Goal: Obtain resource: Obtain resource

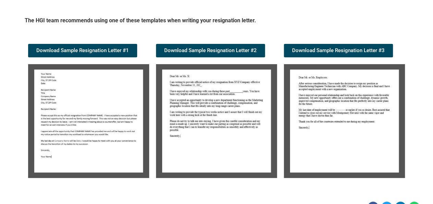
scroll to position [107, 0]
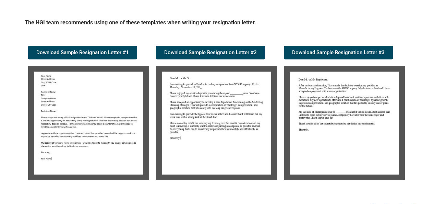
click at [331, 99] on img at bounding box center [344, 123] width 121 height 114
click at [207, 106] on img at bounding box center [216, 123] width 121 height 114
click at [206, 107] on img at bounding box center [216, 123] width 121 height 114
click at [207, 83] on img at bounding box center [216, 123] width 121 height 114
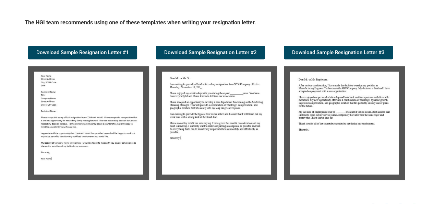
click at [207, 95] on img at bounding box center [216, 123] width 121 height 114
click at [212, 104] on img at bounding box center [216, 123] width 121 height 114
click at [212, 100] on img at bounding box center [216, 123] width 121 height 114
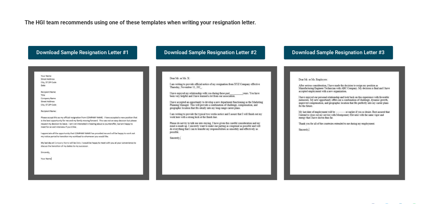
click at [213, 101] on img at bounding box center [216, 123] width 121 height 114
click at [83, 110] on img at bounding box center [88, 123] width 121 height 114
click at [213, 115] on img at bounding box center [216, 123] width 121 height 114
click at [219, 101] on img at bounding box center [216, 123] width 121 height 114
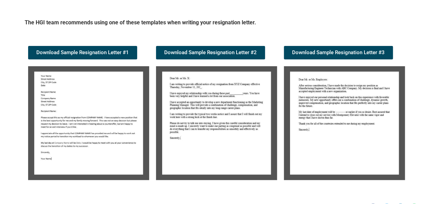
click at [219, 101] on img at bounding box center [216, 123] width 121 height 114
click at [220, 101] on img at bounding box center [216, 123] width 121 height 114
click at [236, 13] on div "Candidate Tools Sample Resignation Letter 0 Spread the love The HGI team recomm…" at bounding box center [216, 75] width 411 height 277
